Goal: Navigation & Orientation: Find specific page/section

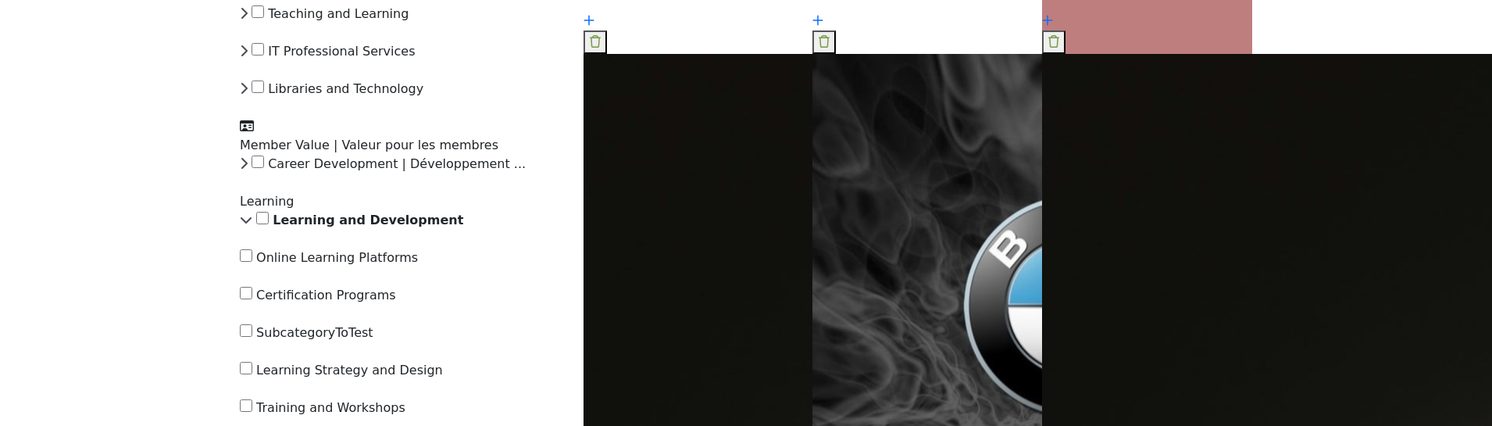
scroll to position [859, 0]
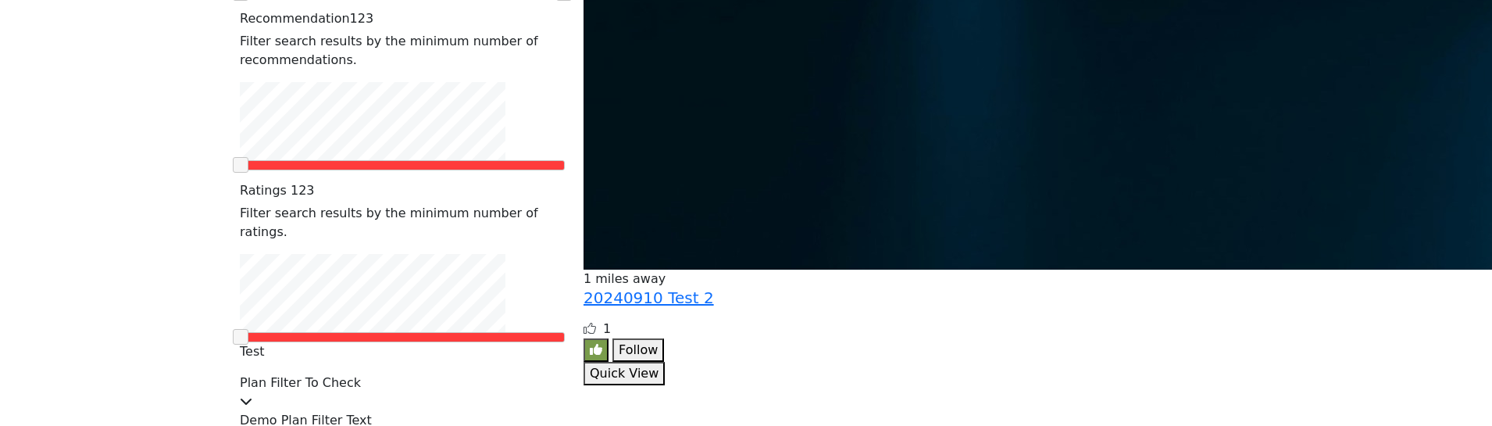
scroll to position [5622, 0]
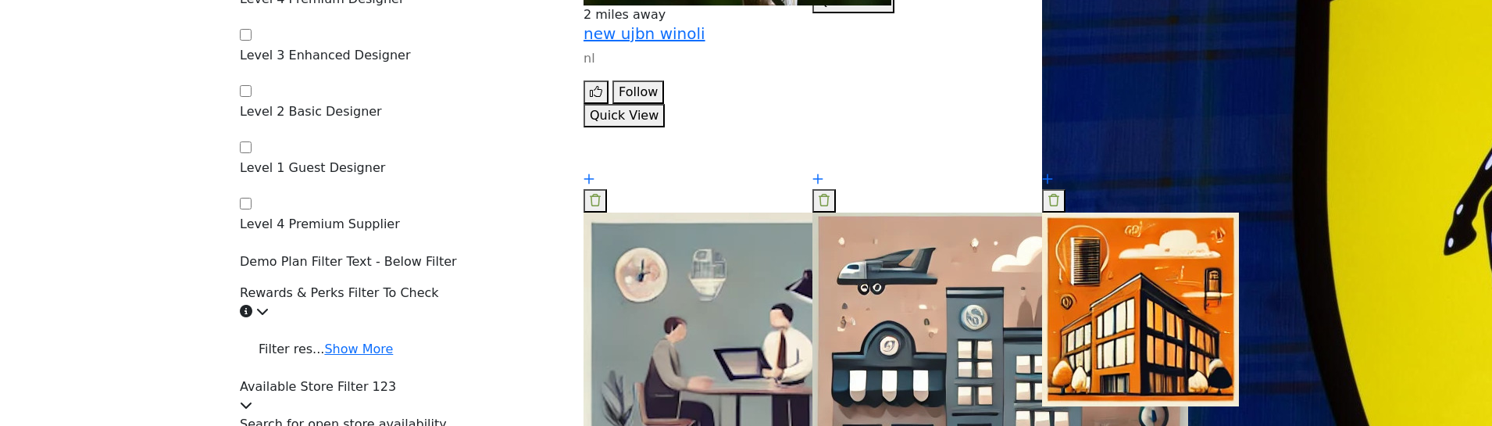
scroll to position [5744, 0]
